Goal: Check status

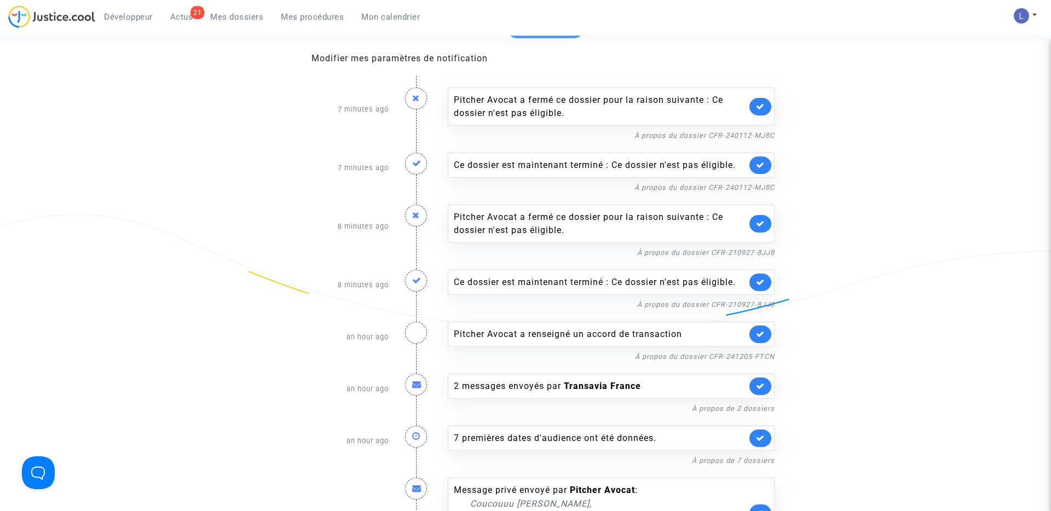
scroll to position [106, 0]
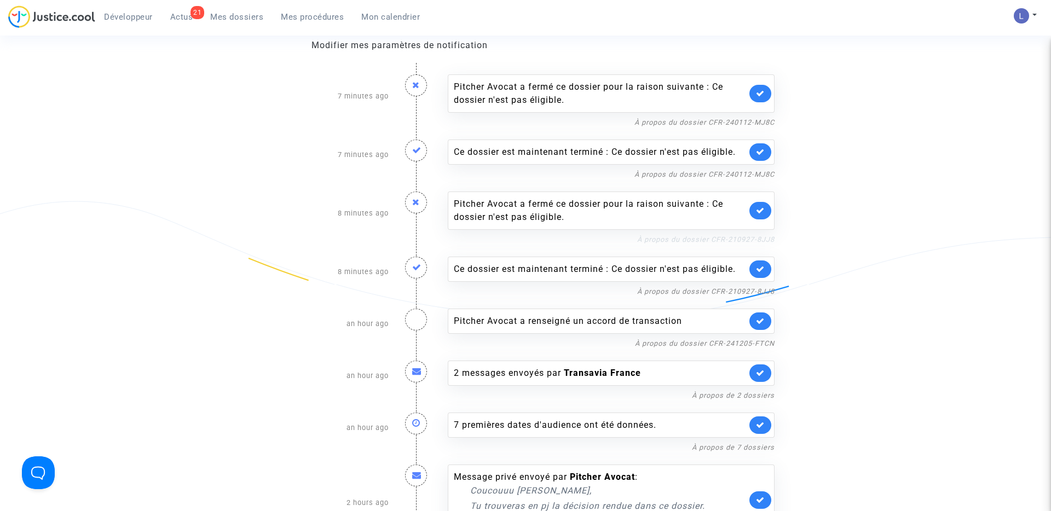
click at [694, 239] on link "À propos du dossier CFR-210927-8JJ8" at bounding box center [705, 239] width 137 height 8
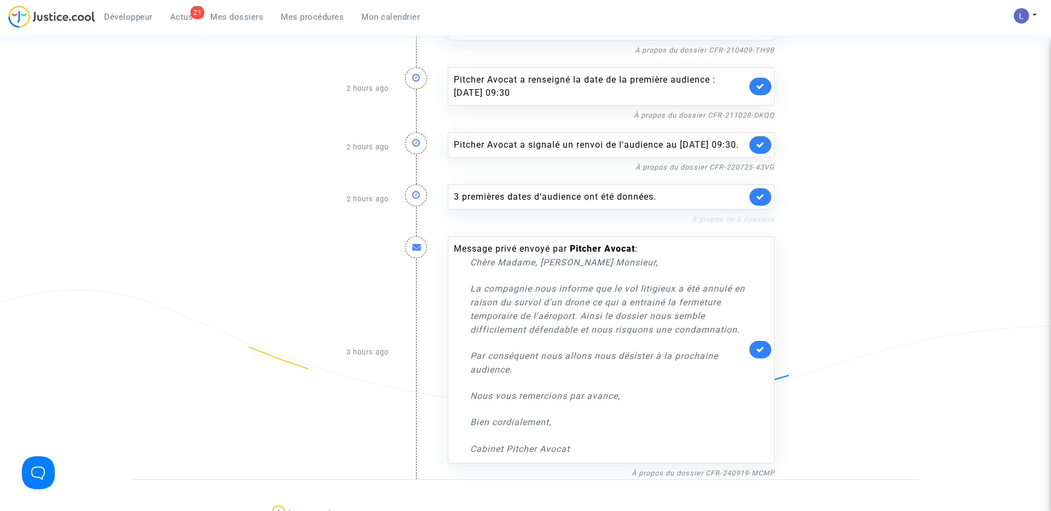
scroll to position [593, 0]
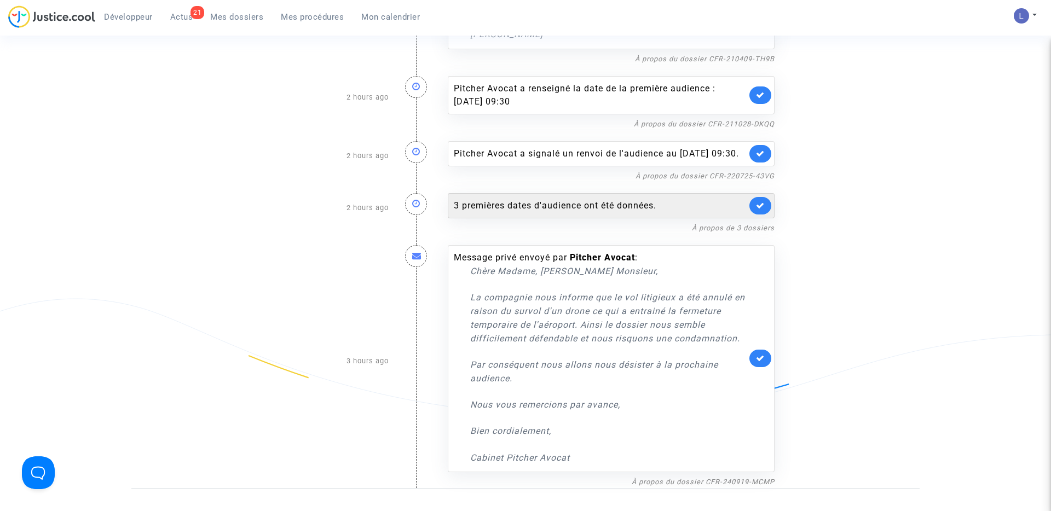
click at [759, 214] on link at bounding box center [760, 206] width 22 height 18
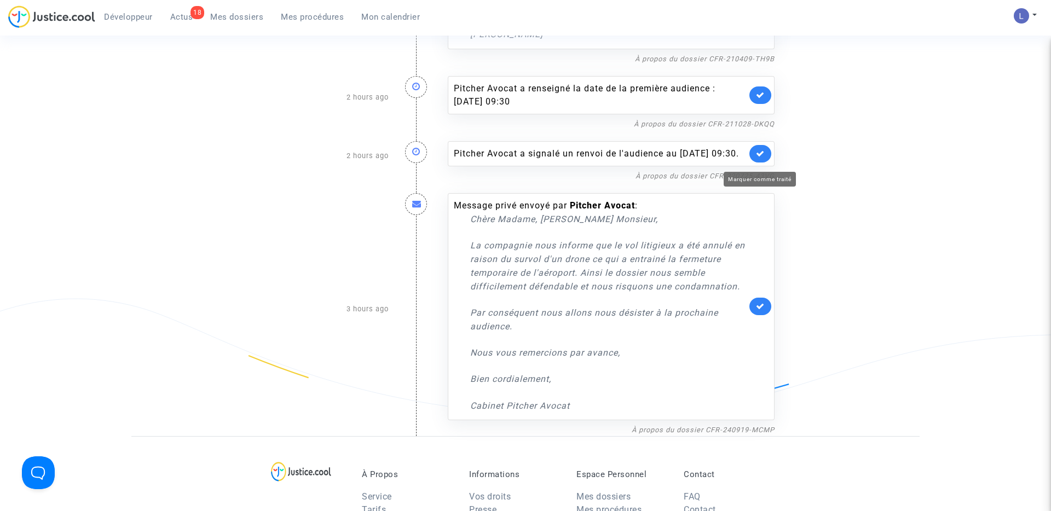
click at [758, 156] on icon at bounding box center [760, 153] width 9 height 8
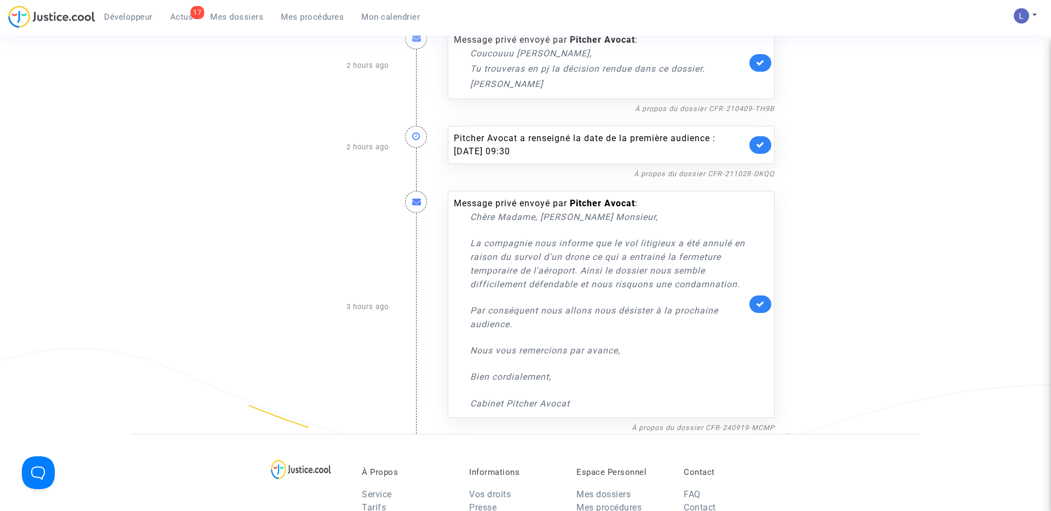
scroll to position [535, 0]
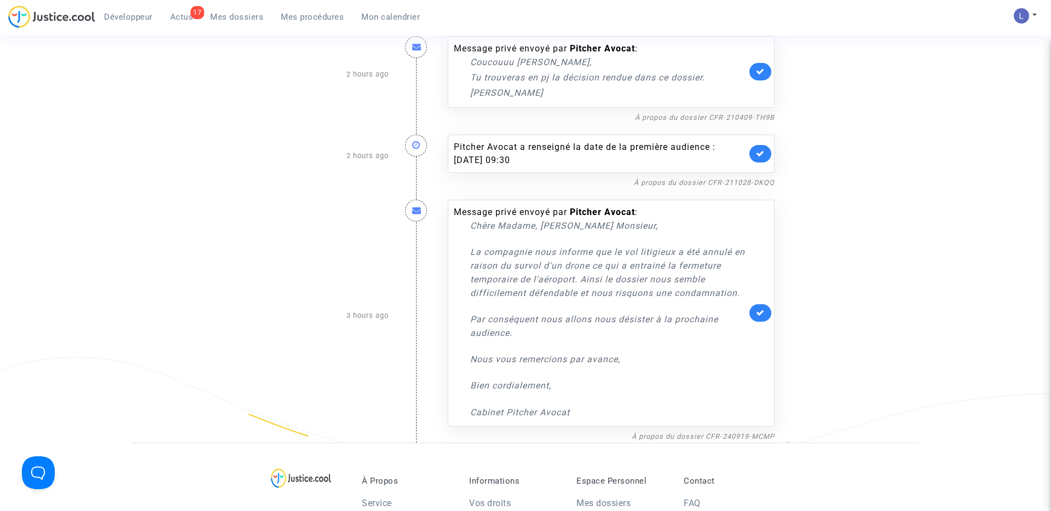
click at [755, 153] on link at bounding box center [760, 154] width 22 height 18
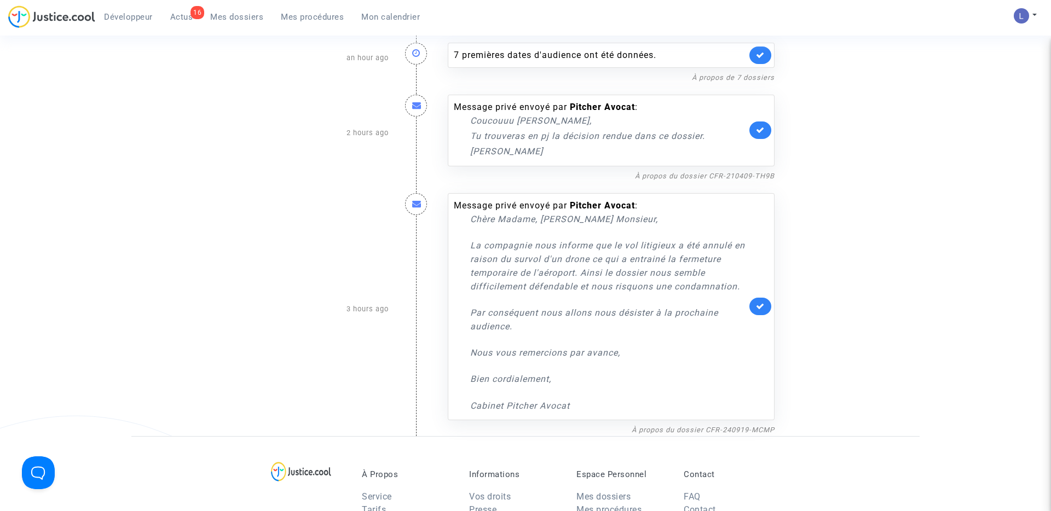
scroll to position [475, 0]
click at [758, 131] on icon at bounding box center [760, 131] width 9 height 8
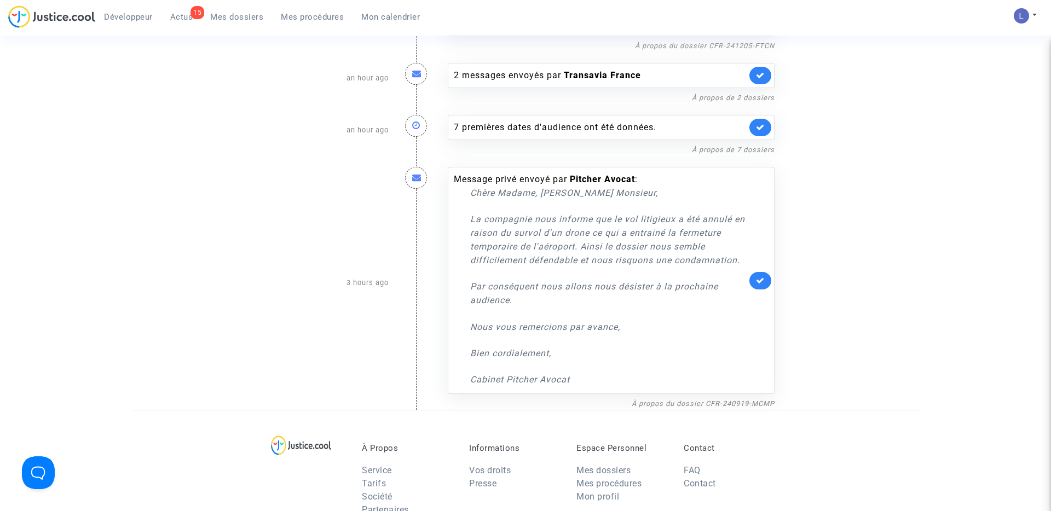
scroll to position [366, 0]
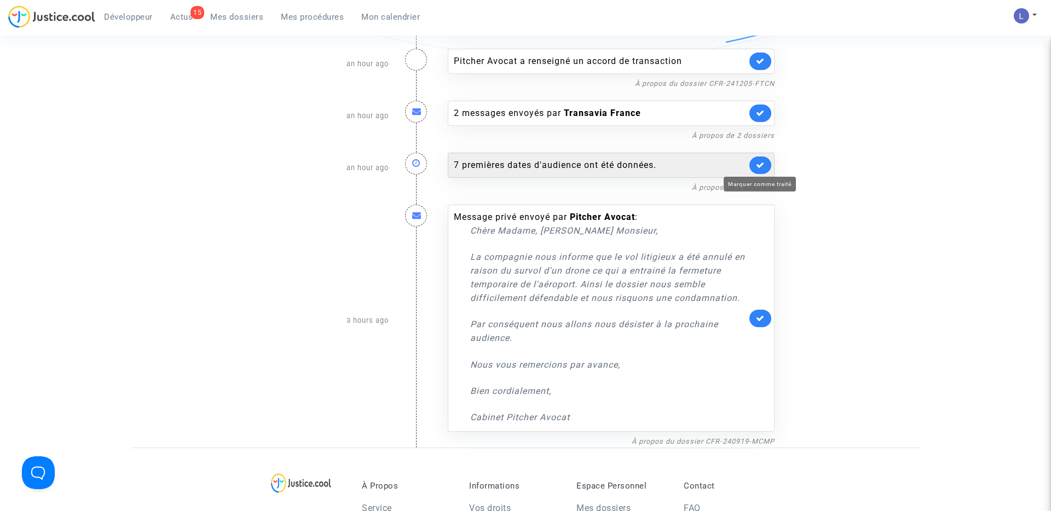
click at [758, 166] on icon at bounding box center [760, 165] width 9 height 8
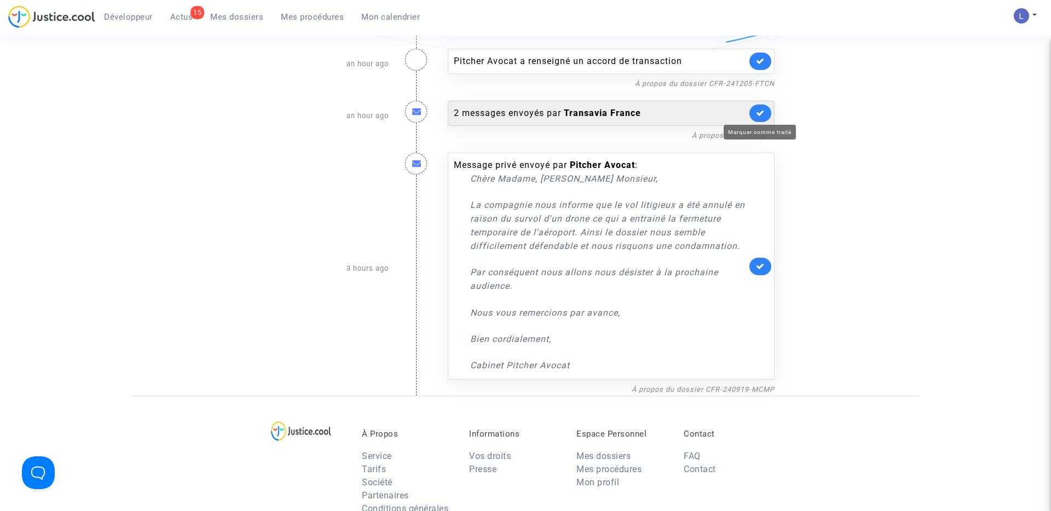
click at [758, 112] on icon at bounding box center [760, 113] width 9 height 8
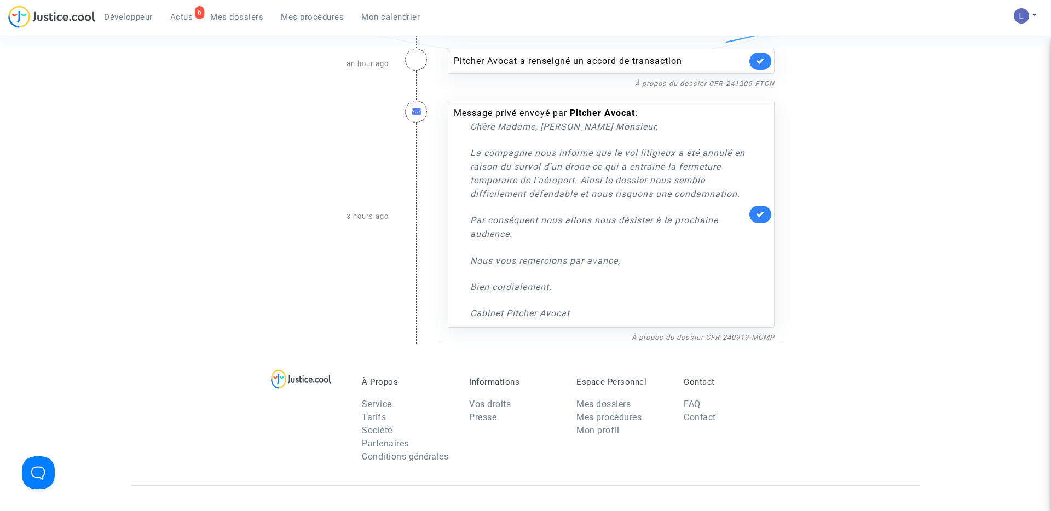
click at [757, 65] on link at bounding box center [760, 62] width 22 height 18
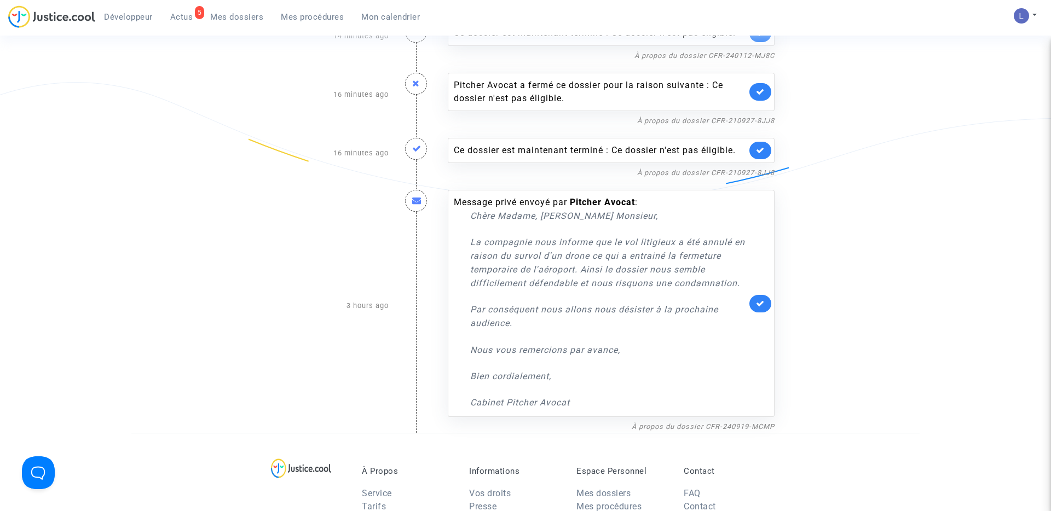
scroll to position [211, 0]
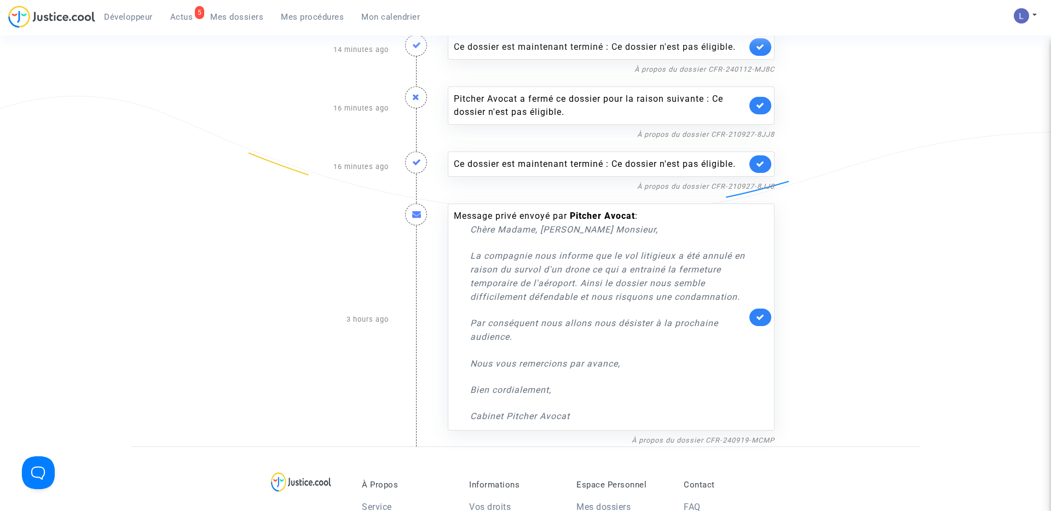
click at [764, 164] on link at bounding box center [760, 164] width 22 height 18
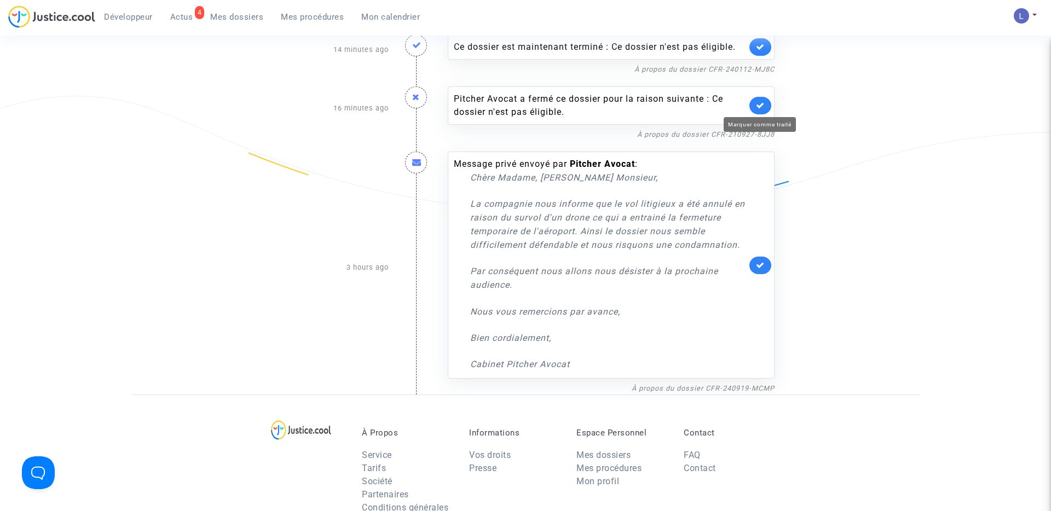
click at [760, 106] on icon at bounding box center [760, 105] width 9 height 8
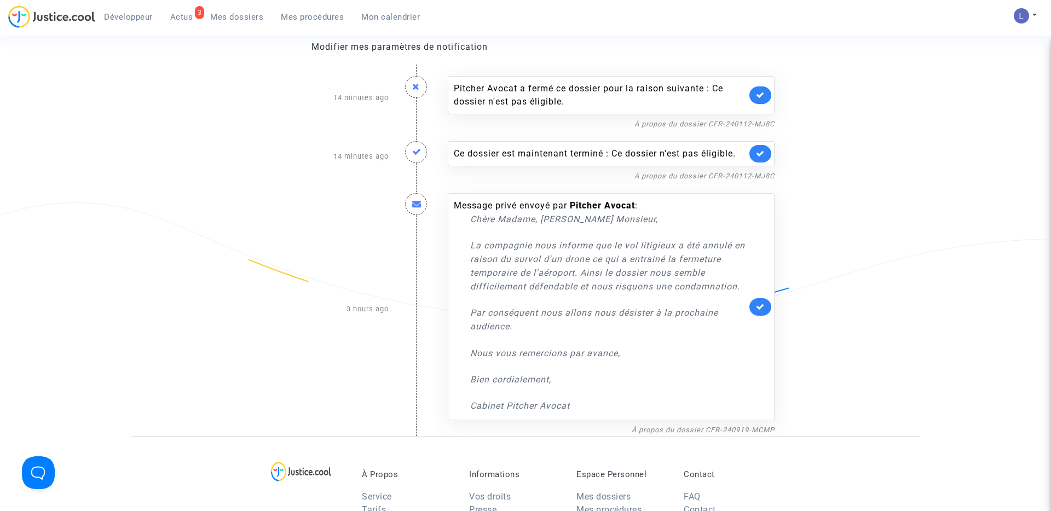
scroll to position [102, 0]
click at [761, 153] on icon at bounding box center [760, 156] width 9 height 8
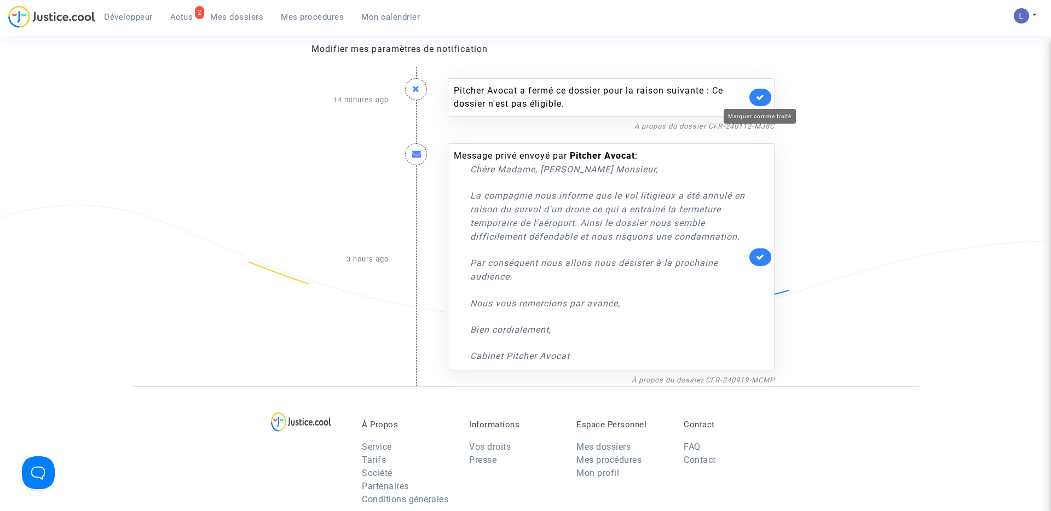
click at [760, 98] on icon at bounding box center [760, 97] width 9 height 8
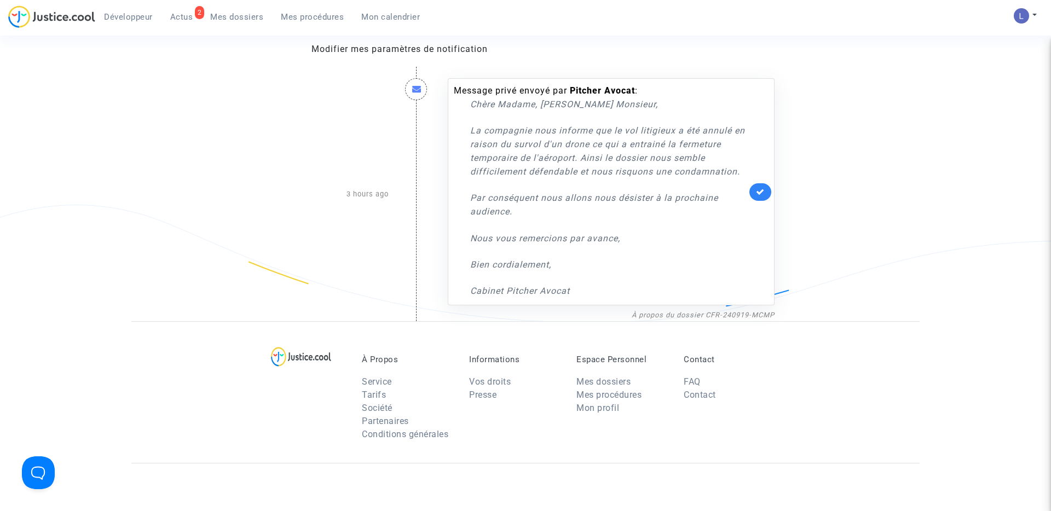
scroll to position [0, 0]
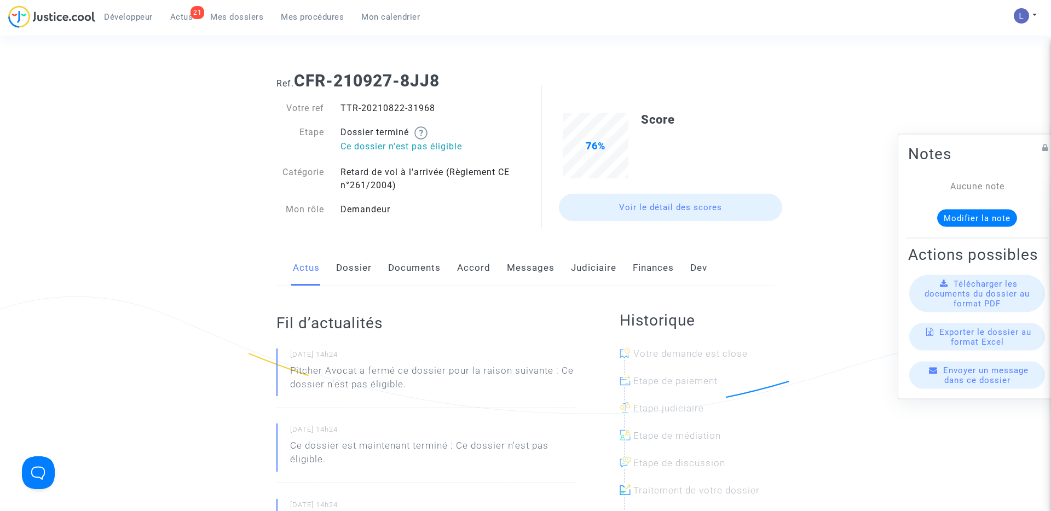
click at [579, 268] on link "Judiciaire" at bounding box center [593, 268] width 45 height 36
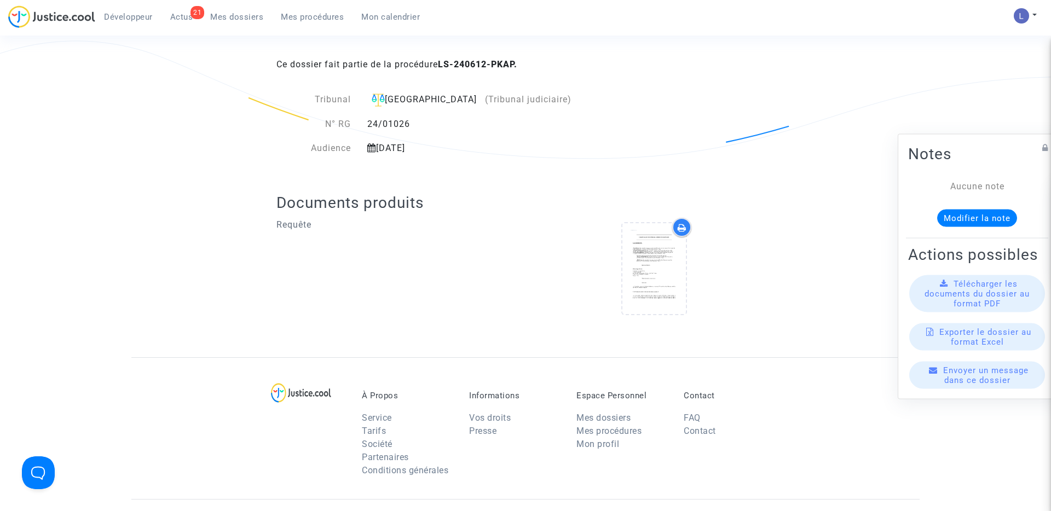
scroll to position [162, 0]
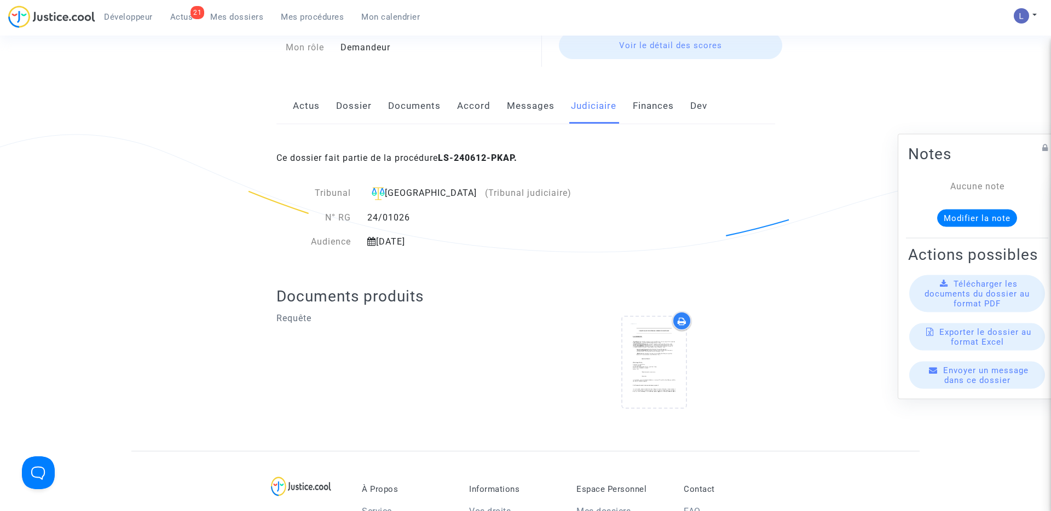
click at [519, 121] on link "Messages" at bounding box center [531, 106] width 48 height 36
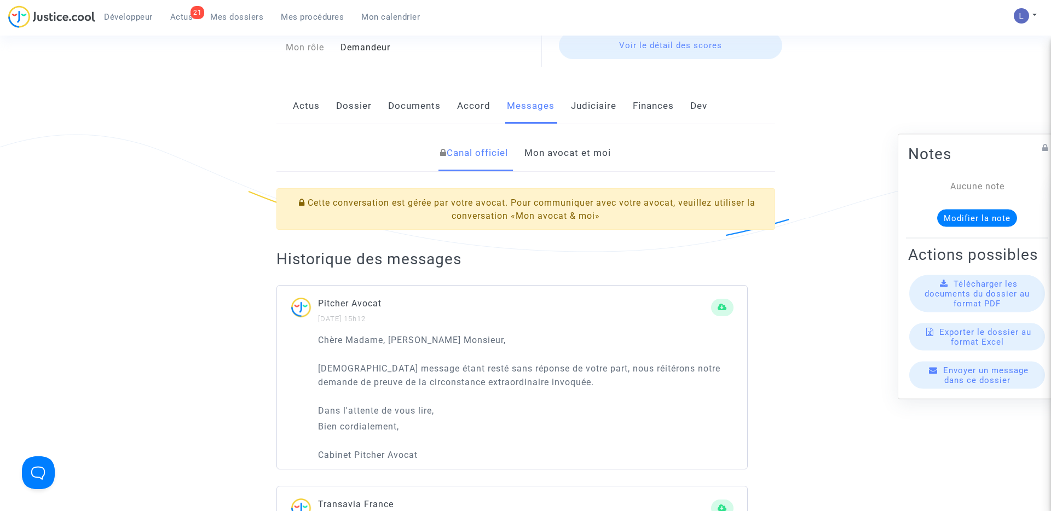
click at [552, 148] on link "Mon avocat et moi" at bounding box center [567, 153] width 86 height 36
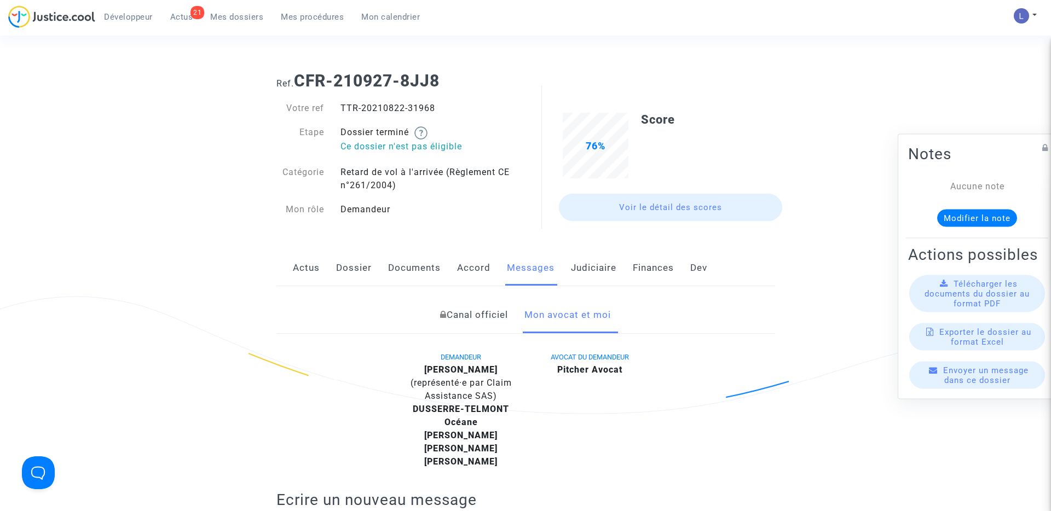
click at [308, 261] on link "Actus" at bounding box center [306, 268] width 27 height 36
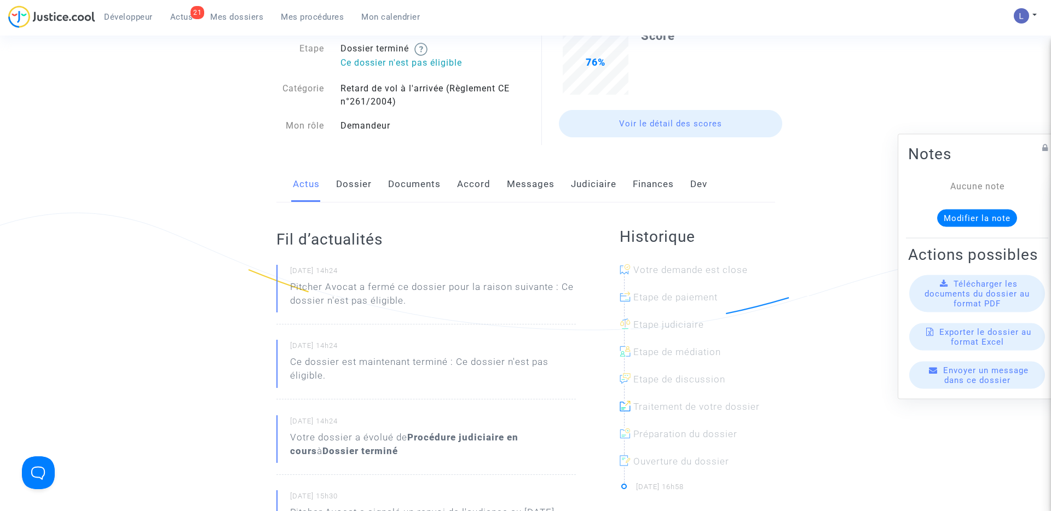
scroll to position [82, 0]
drag, startPoint x: 304, startPoint y: 248, endPoint x: 313, endPoint y: 248, distance: 9.3
click at [309, 248] on h2 "Fil d’actualités" at bounding box center [425, 240] width 299 height 19
click at [589, 185] on link "Judiciaire" at bounding box center [593, 186] width 45 height 36
